Goal: Transaction & Acquisition: Purchase product/service

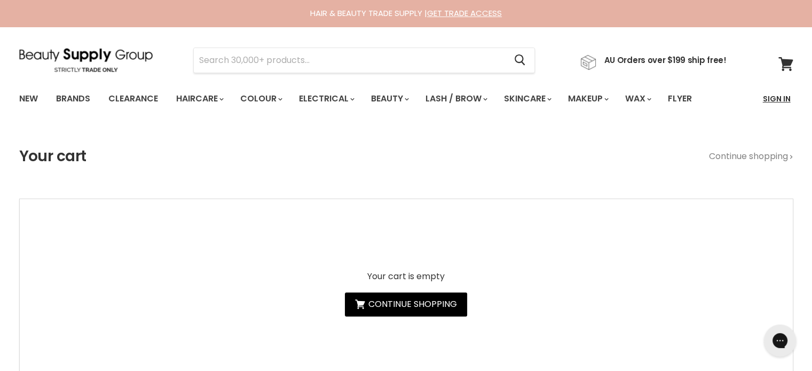
click at [779, 100] on link "Sign In" at bounding box center [776, 99] width 41 height 22
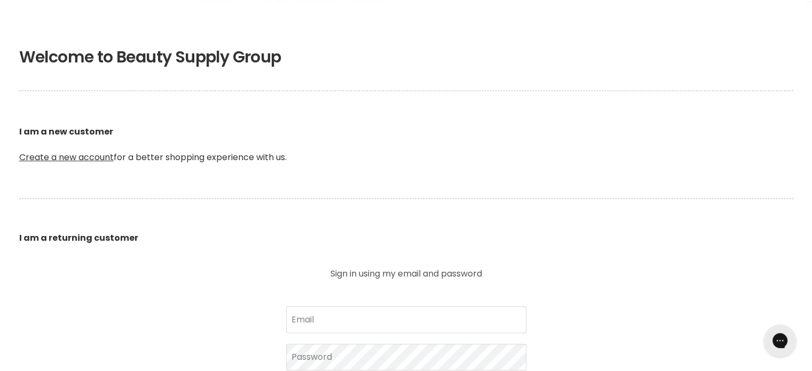
scroll to position [374, 0]
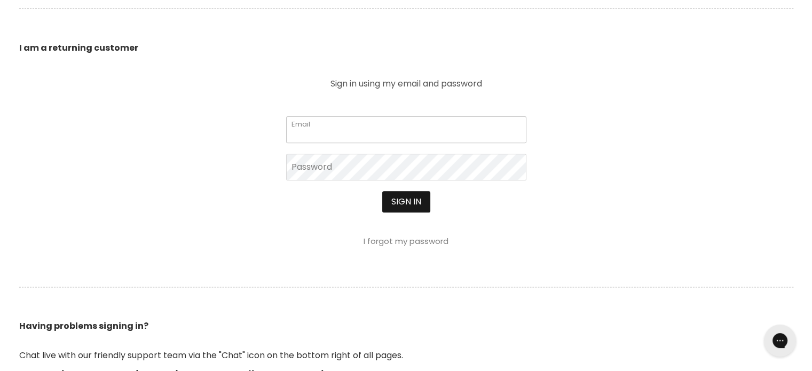
type input "cs.discountsalonsupplies@gmail.com"
click at [407, 202] on button "Sign in" at bounding box center [406, 201] width 48 height 21
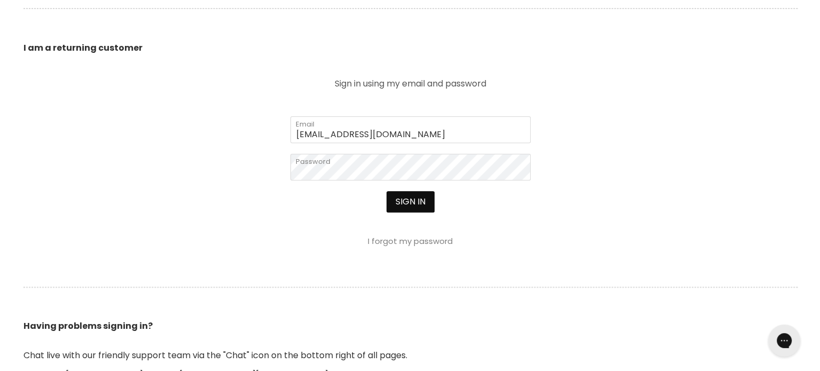
scroll to position [374, 0]
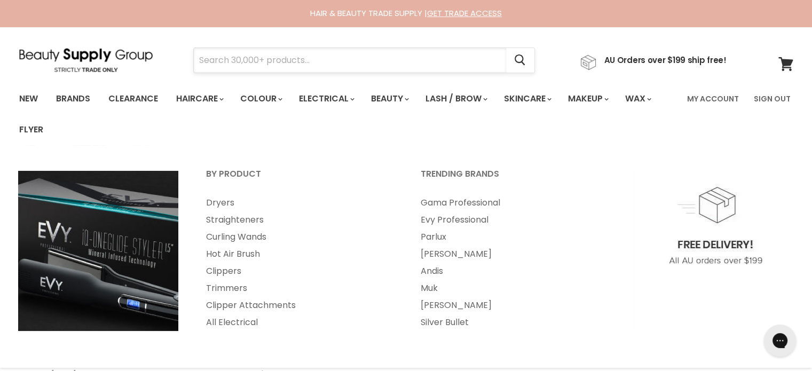
click at [310, 59] on input "Search" at bounding box center [350, 60] width 312 height 25
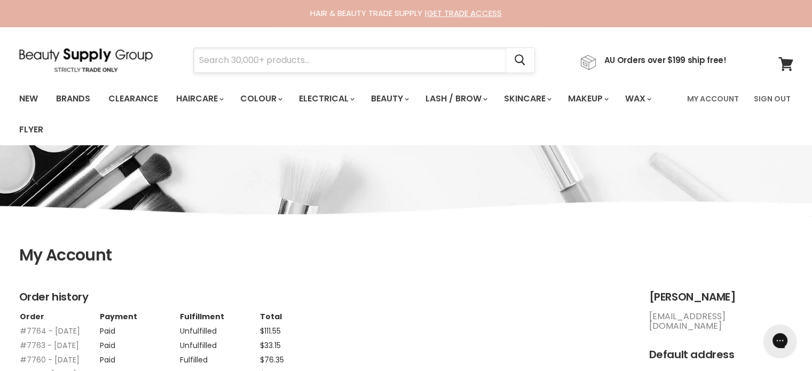
paste input "Alfaparf Semi Di Lino Nutritive"
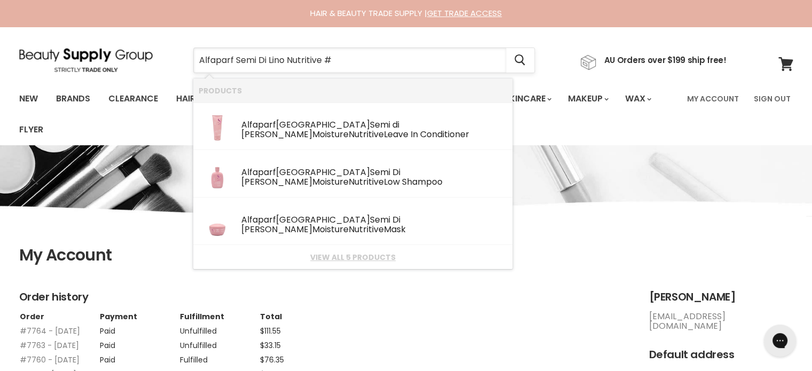
type input "Alfaparf Semi Di Lino Nutritive"
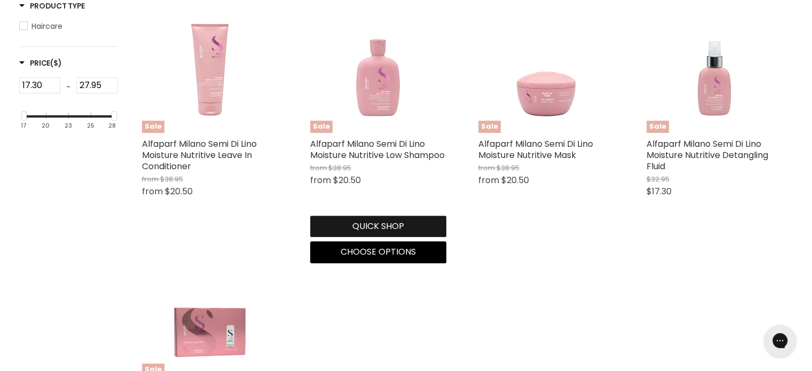
scroll to position [320, 0]
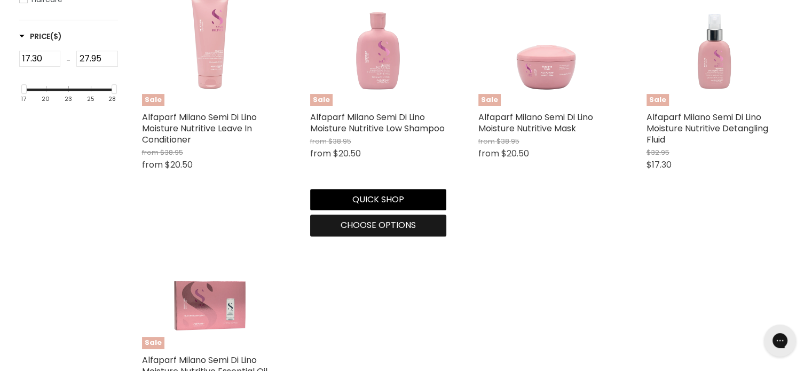
click at [369, 226] on span "Choose options" at bounding box center [378, 225] width 75 height 12
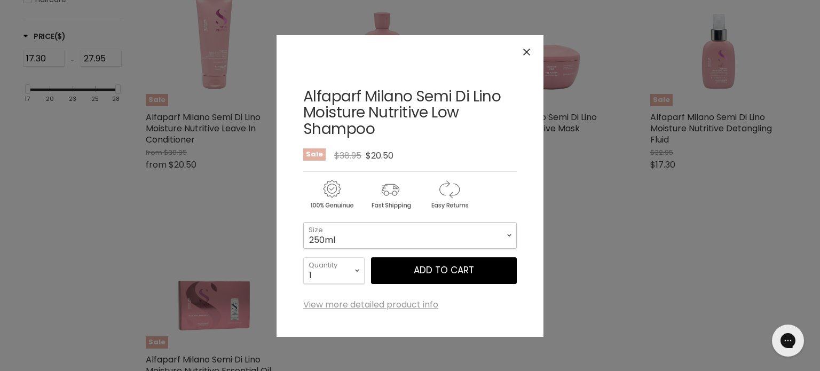
drag, startPoint x: 398, startPoint y: 236, endPoint x: 389, endPoint y: 246, distance: 12.8
click at [398, 236] on select "250ml 1 Litre" at bounding box center [410, 235] width 214 height 27
click at [303, 222] on select "250ml 1 Litre" at bounding box center [410, 235] width 214 height 27
select select "1 Litre"
click at [526, 50] on icon "Close" at bounding box center [526, 52] width 7 height 7
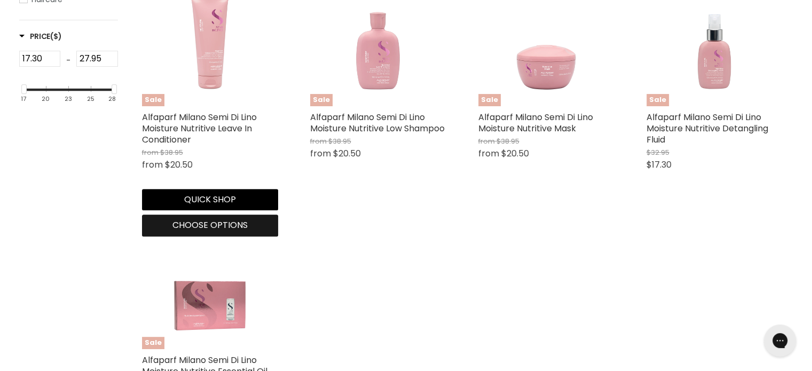
click at [202, 231] on span "Choose options" at bounding box center [209, 225] width 75 height 12
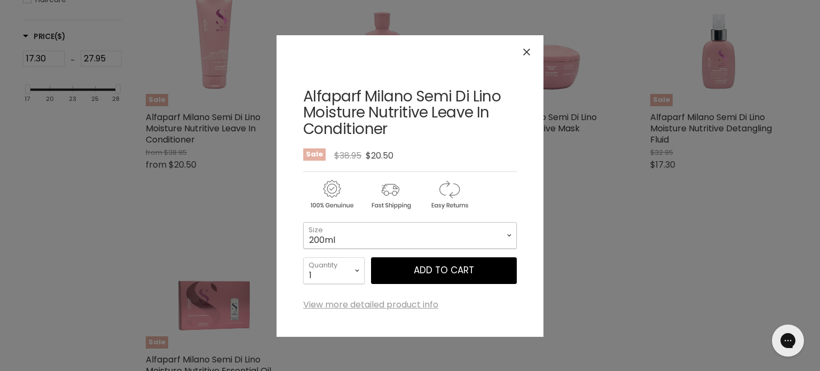
click at [364, 236] on select "200ml 1 Litre" at bounding box center [410, 235] width 214 height 27
click at [303, 222] on select "200ml 1 Litre" at bounding box center [410, 235] width 214 height 27
select select "1 Litre"
click at [528, 52] on icon "Close" at bounding box center [526, 52] width 7 height 7
